Goal: Find contact information: Obtain details needed to contact an individual or organization

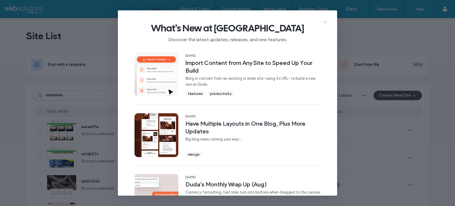
click at [325, 22] on use at bounding box center [325, 22] width 3 height 3
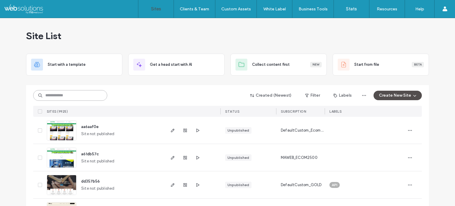
click at [94, 93] on input at bounding box center [70, 95] width 74 height 11
paste input "********"
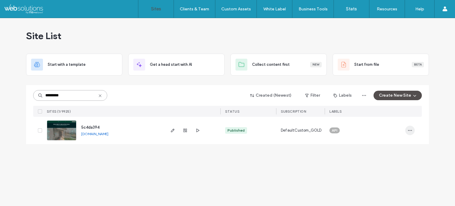
type input "********"
click at [410, 128] on icon "button" at bounding box center [410, 130] width 5 height 5
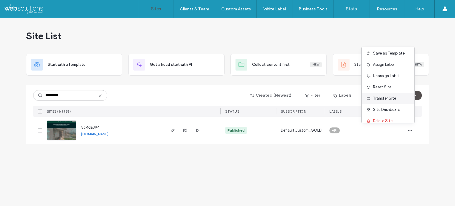
scroll to position [19, 0]
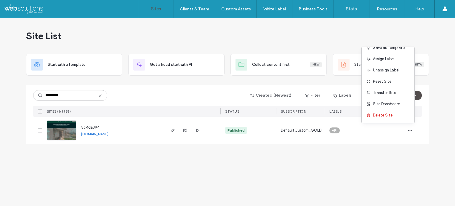
click at [299, 186] on div "Site List Start with a template Get a head start with AI Collect content first …" at bounding box center [227, 112] width 455 height 188
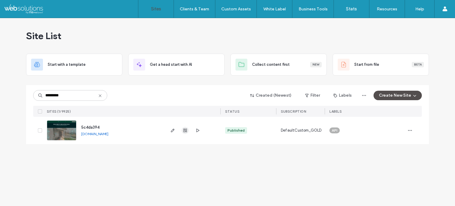
click at [188, 132] on span "button" at bounding box center [185, 130] width 7 height 7
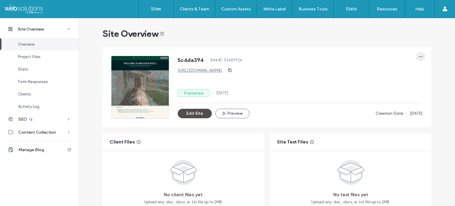
click at [416, 57] on span "button" at bounding box center [420, 56] width 9 height 9
click at [323, 63] on div "5c4da394 Site ID: 52e09f2e" at bounding box center [300, 60] width 245 height 9
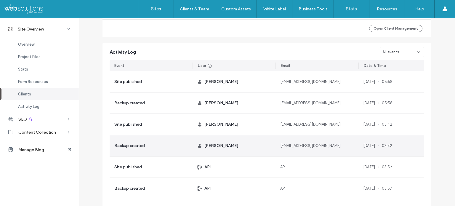
scroll to position [521, 0]
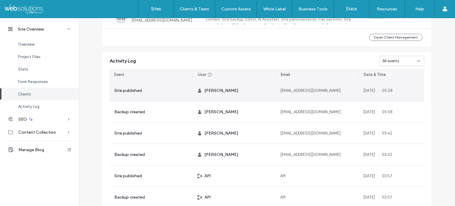
click at [298, 90] on span "yayasoneof8@gmail.com" at bounding box center [310, 91] width 60 height 6
copy span "yayasoneof8@gmail.com"
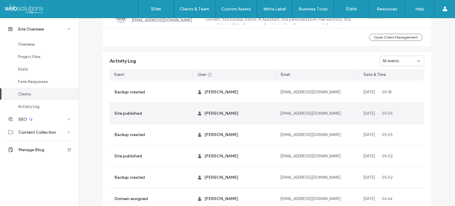
scroll to position [901, 0]
